Goal: Feedback & Contribution: Contribute content

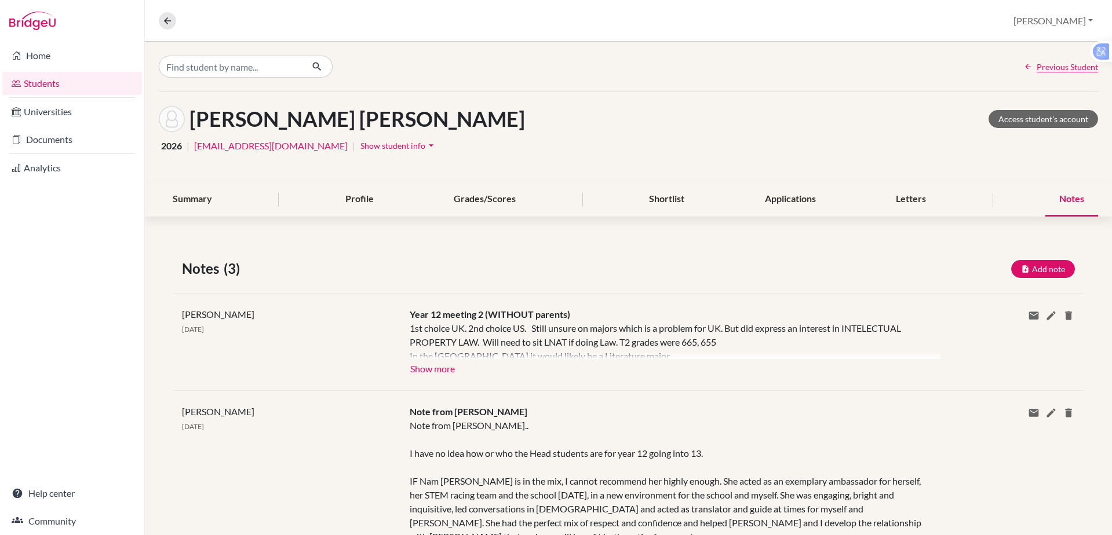
scroll to position [107, 0]
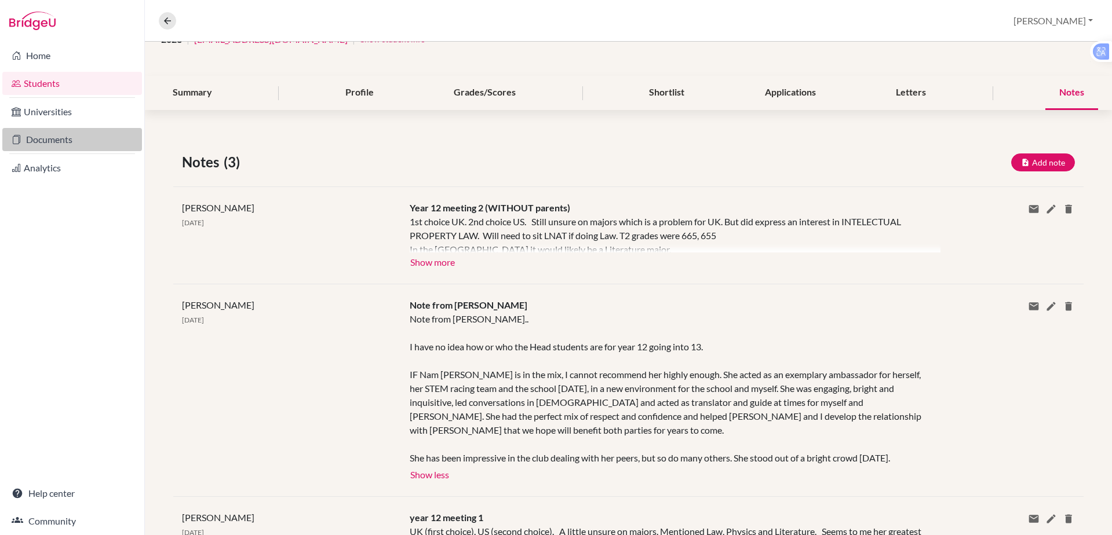
click at [73, 144] on link "Documents" at bounding box center [72, 139] width 140 height 23
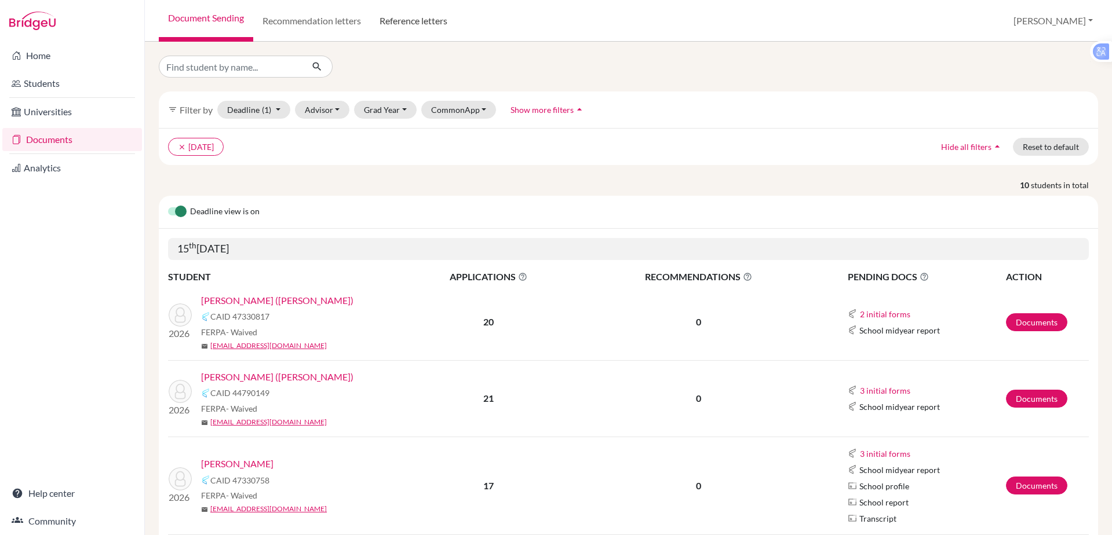
click at [384, 18] on link "Reference letters" at bounding box center [413, 21] width 86 height 42
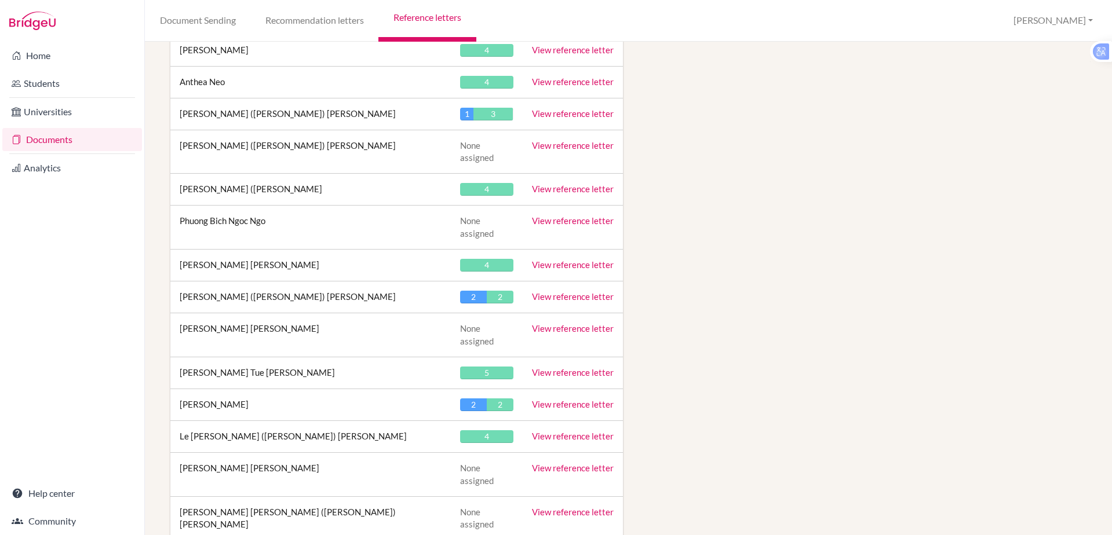
scroll to position [3433, 0]
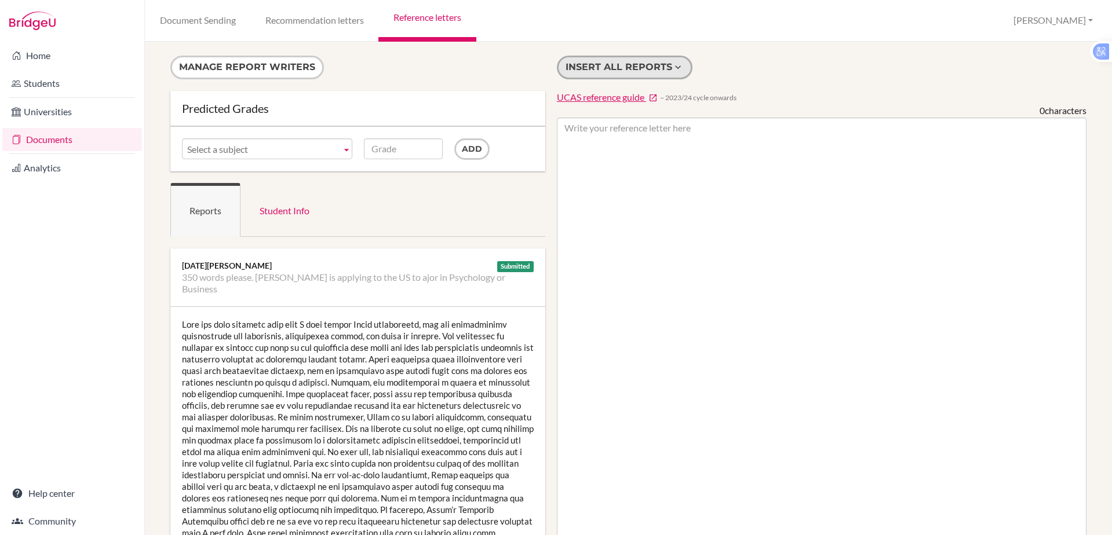
click at [600, 68] on button "Insert all reports" at bounding box center [625, 68] width 136 height 24
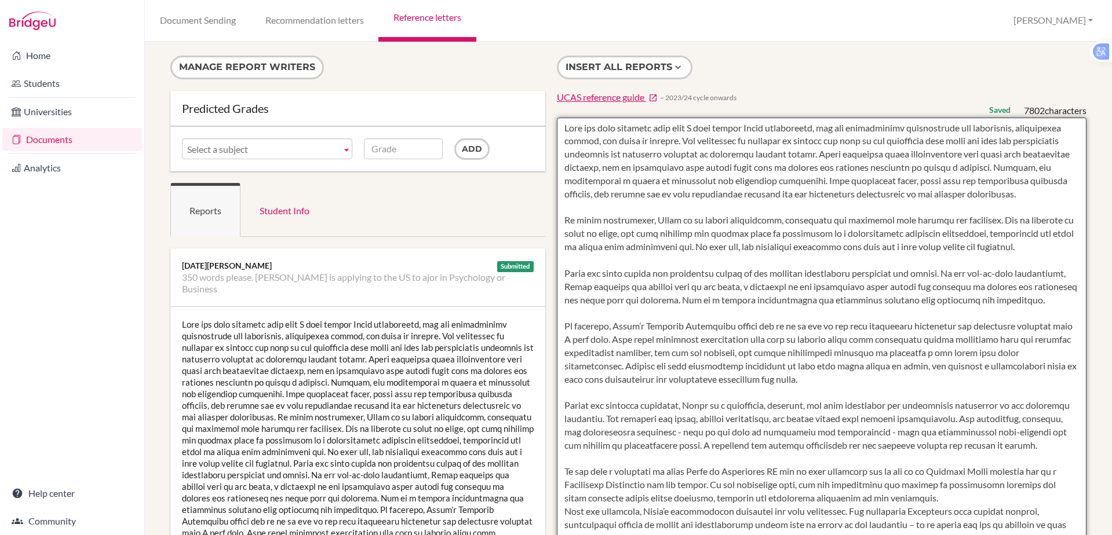
click at [563, 124] on textarea at bounding box center [822, 453] width 530 height 670
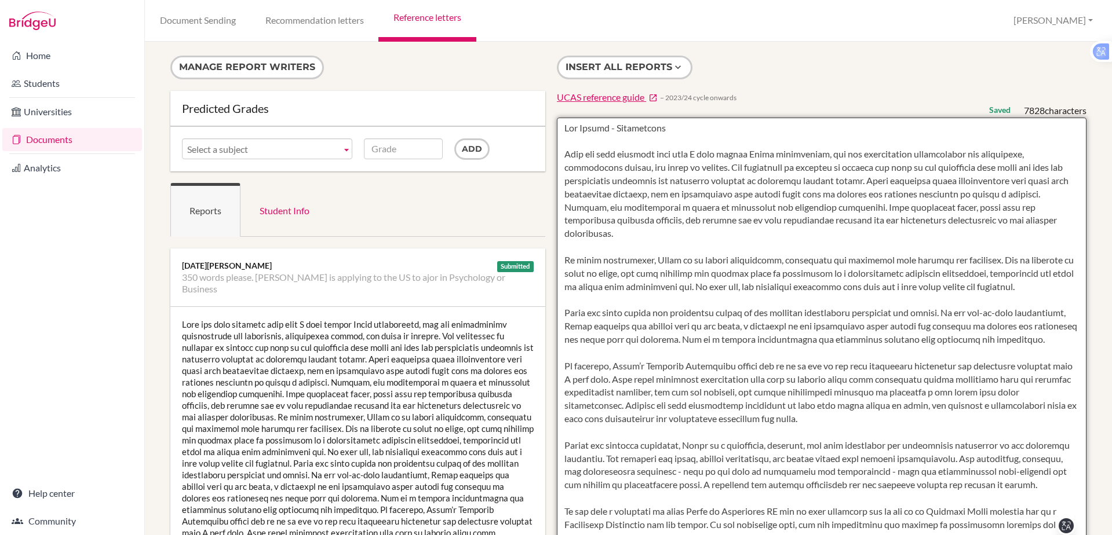
click at [570, 133] on textarea at bounding box center [822, 453] width 530 height 670
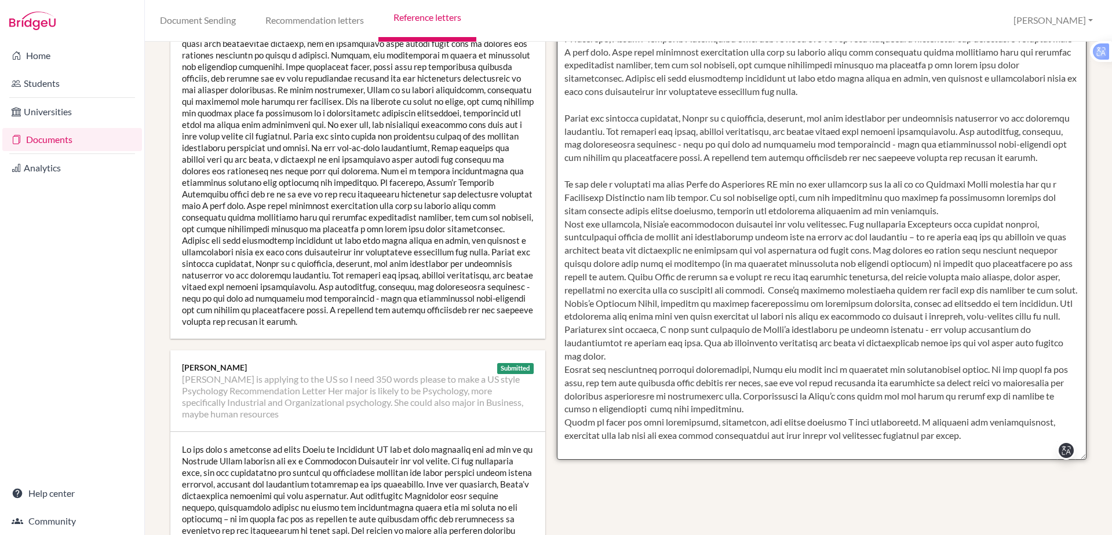
scroll to position [312, 0]
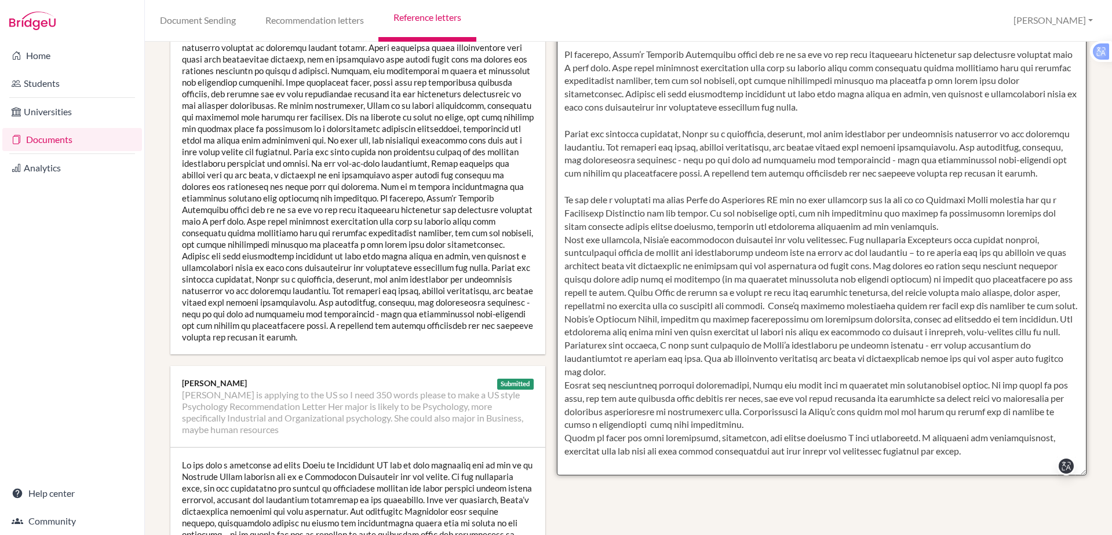
click at [567, 231] on textarea at bounding box center [822, 141] width 530 height 670
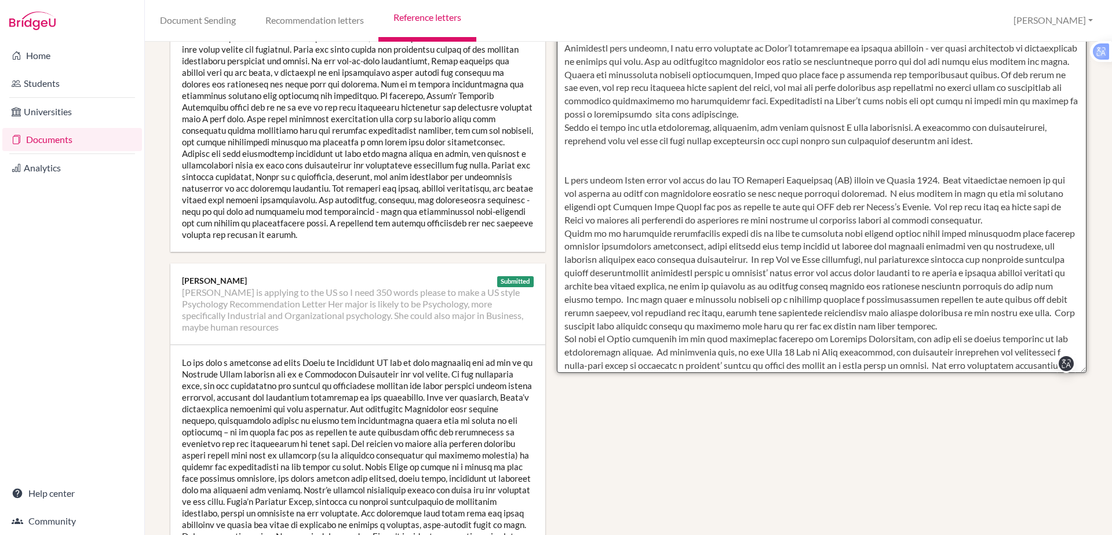
scroll to position [236, 0]
click at [571, 217] on textarea at bounding box center [822, 38] width 530 height 670
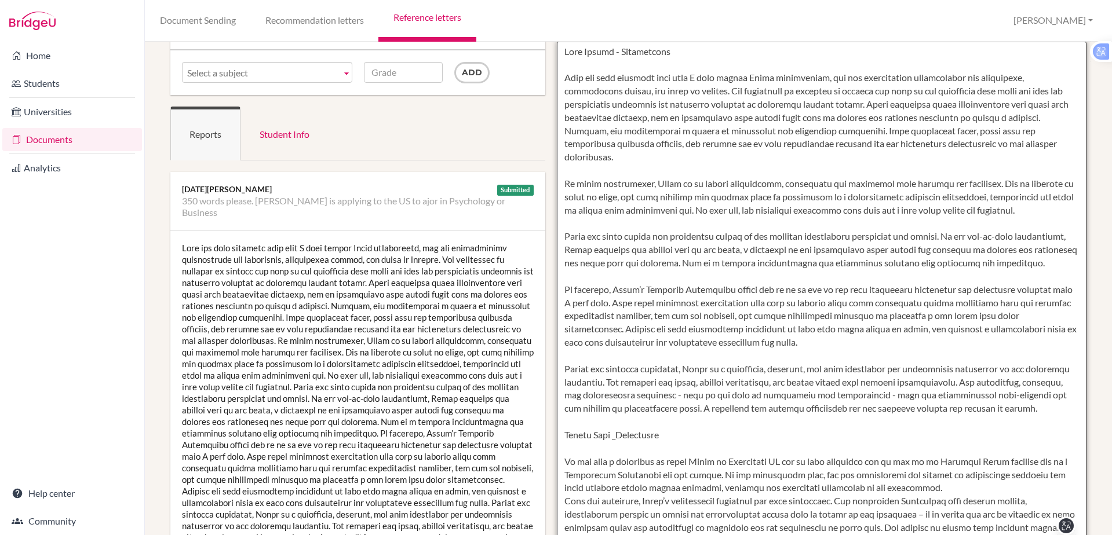
scroll to position [0, 0]
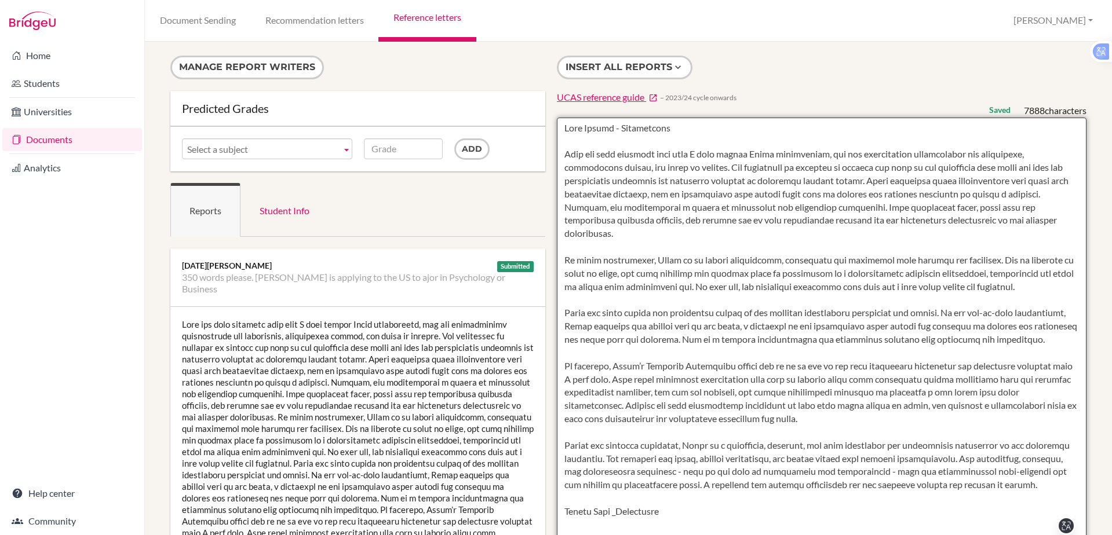
drag, startPoint x: 994, startPoint y: 247, endPoint x: 524, endPoint y: 126, distance: 485.2
type textarea "[DATE][PERSON_NAME] - Mathematics Over the past academic year that I have taugh…"
click at [881, 468] on textarea at bounding box center [822, 453] width 530 height 670
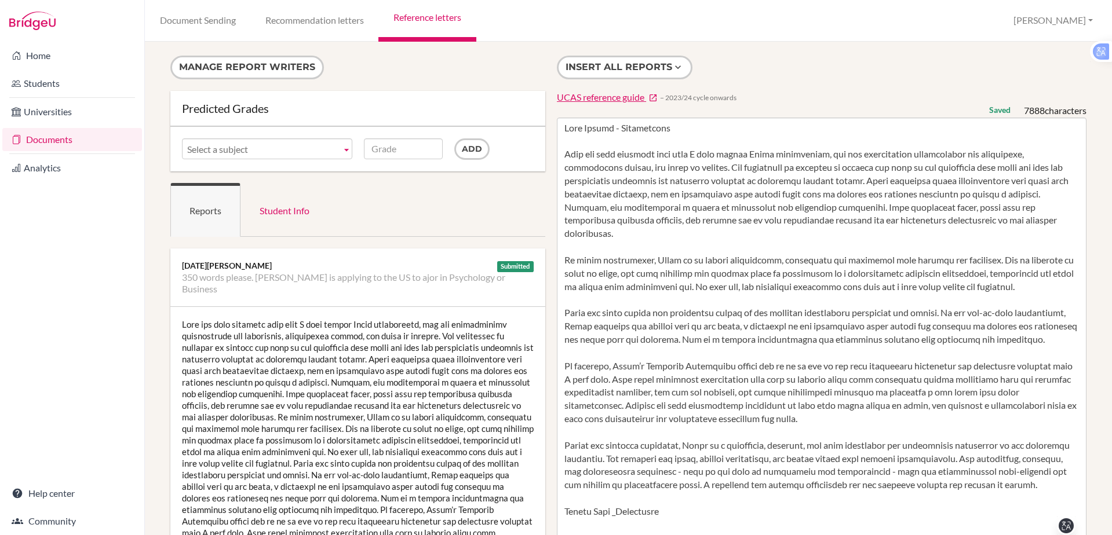
drag, startPoint x: 1005, startPoint y: 10, endPoint x: 1010, endPoint y: -57, distance: 67.9
